Goal: Task Accomplishment & Management: Use online tool/utility

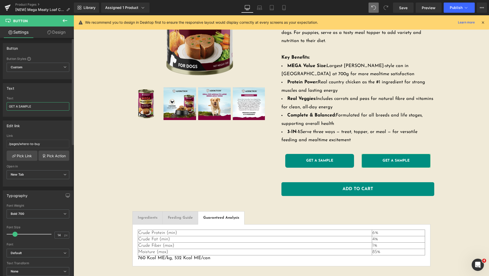
drag, startPoint x: 47, startPoint y: 108, endPoint x: 0, endPoint y: 110, distance: 47.2
click at [0, 107] on div "Text GET A SAMPLE Text GET A SAMPLE" at bounding box center [38, 97] width 76 height 37
type input "H"
type input "WHERE TO BUY"
click at [47, 131] on div "Edit link /pages/where-to-buy Link /pages/where-to-buy Pick Link Pick Action Cu…" at bounding box center [38, 153] width 70 height 66
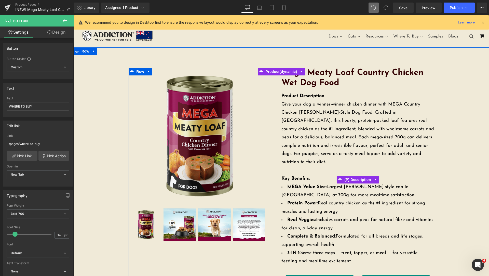
scroll to position [127, 0]
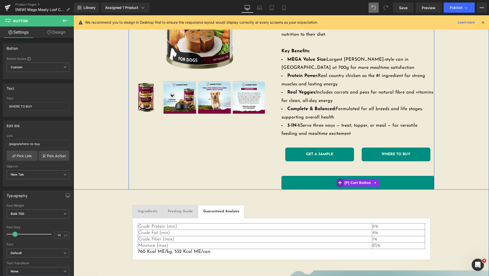
click at [338, 181] on icon at bounding box center [340, 183] width 4 height 4
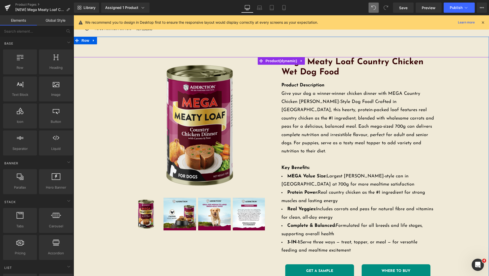
scroll to position [0, 0]
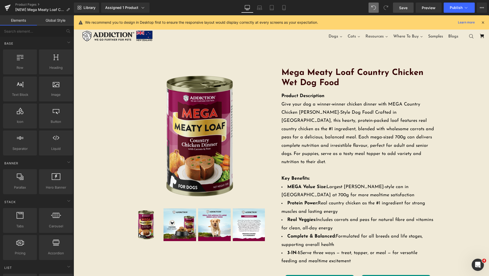
click at [401, 7] on span "Save" at bounding box center [403, 7] width 8 height 5
click at [136, 10] on link "Assigned 1 Product" at bounding box center [125, 8] width 48 height 10
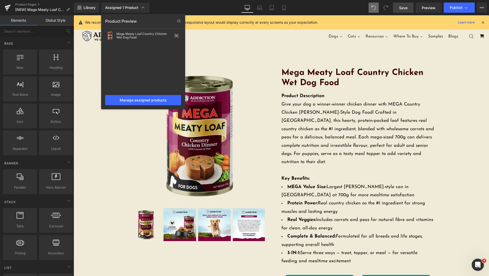
click at [395, 106] on div at bounding box center [281, 145] width 415 height 260
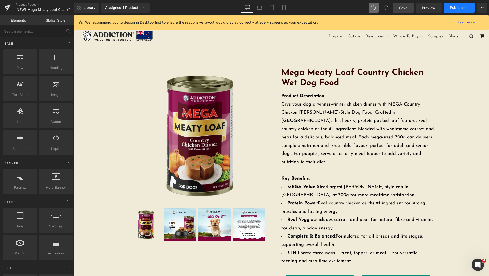
click at [457, 8] on span "Publish" at bounding box center [456, 8] width 13 height 4
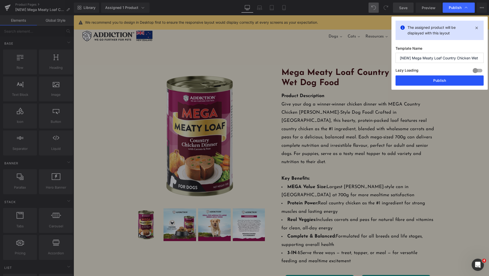
click at [455, 78] on button "Publish" at bounding box center [439, 80] width 88 height 10
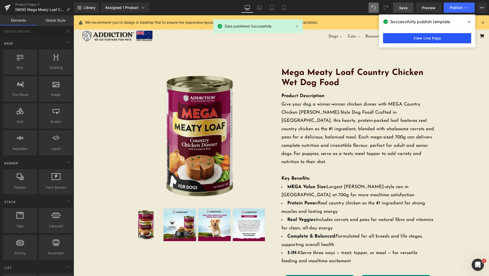
click at [415, 41] on link "View Live Page" at bounding box center [427, 38] width 88 height 10
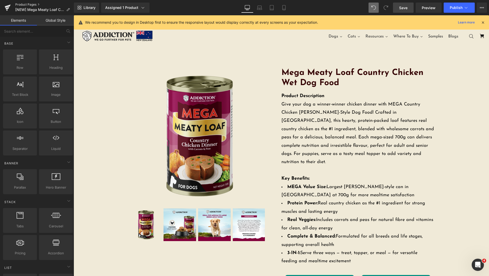
click at [32, 3] on link "Product Pages" at bounding box center [44, 5] width 59 height 4
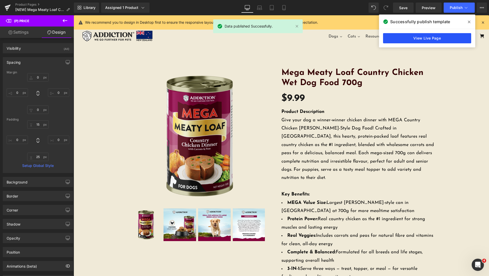
click at [429, 37] on link "View Live Page" at bounding box center [427, 38] width 88 height 10
